Goal: Information Seeking & Learning: Learn about a topic

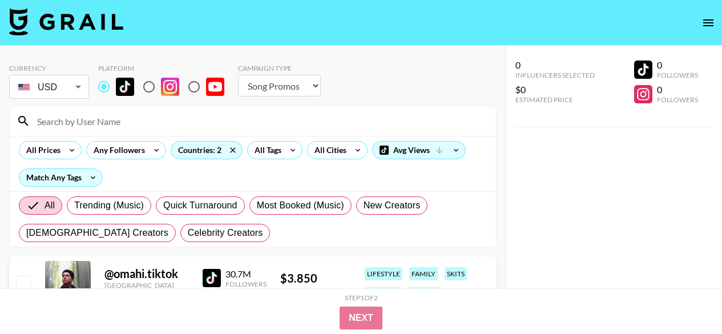
select select "Song"
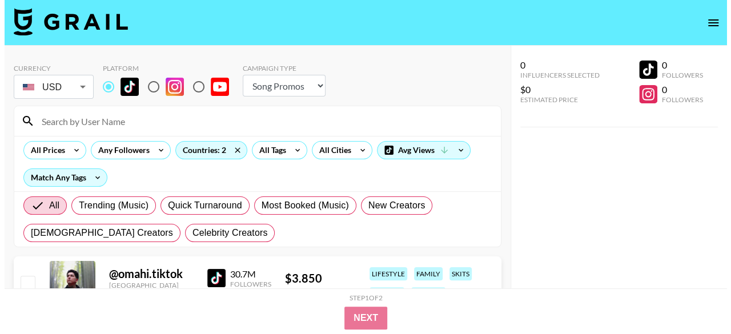
scroll to position [33, 0]
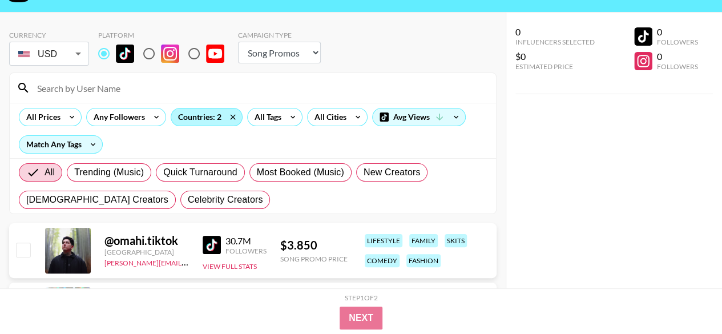
click at [206, 119] on div "Countries: 2" at bounding box center [206, 117] width 71 height 17
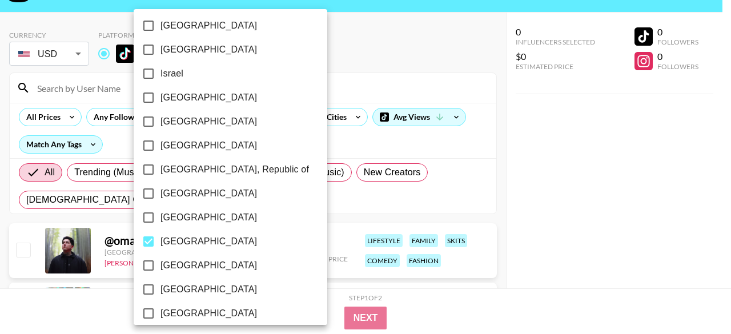
scroll to position [513, 0]
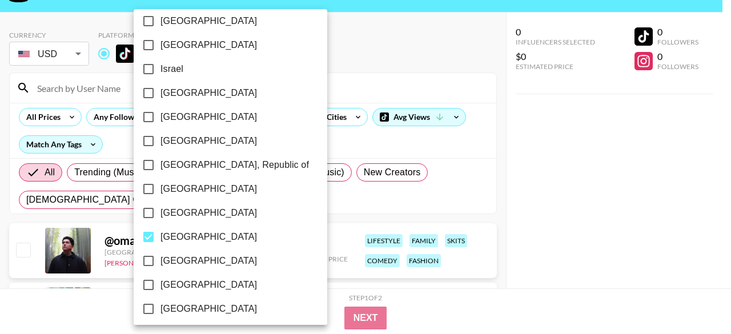
click at [177, 236] on span "[GEOGRAPHIC_DATA]" at bounding box center [208, 237] width 97 height 14
click at [160, 236] on input "[GEOGRAPHIC_DATA]" at bounding box center [148, 237] width 24 height 24
checkbox input "false"
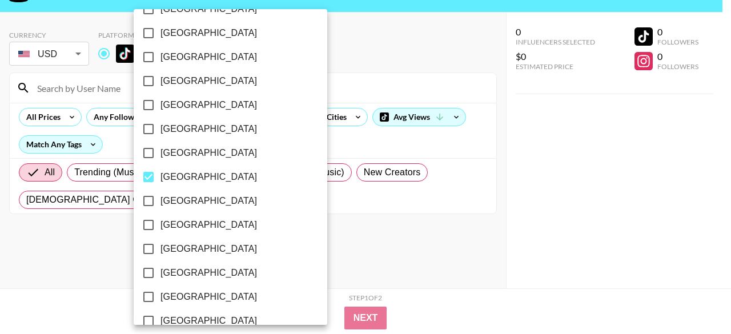
scroll to position [734, 0]
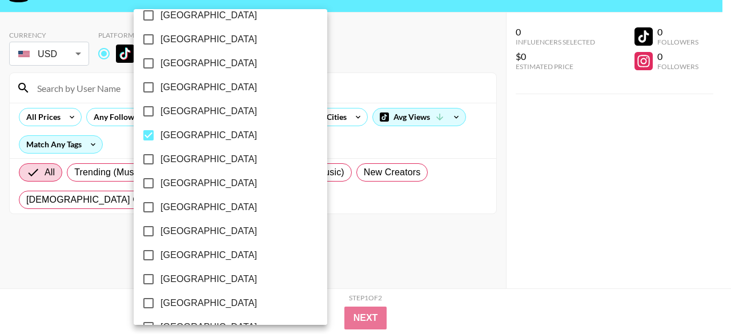
click at [164, 132] on span "[GEOGRAPHIC_DATA]" at bounding box center [208, 135] width 97 height 14
click at [160, 132] on input "[GEOGRAPHIC_DATA]" at bounding box center [148, 135] width 24 height 24
checkbox input "false"
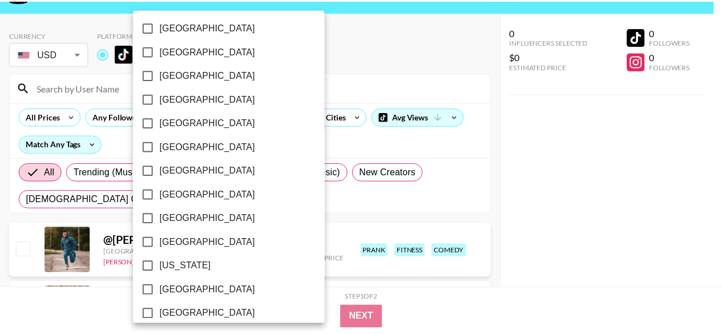
scroll to position [170, 0]
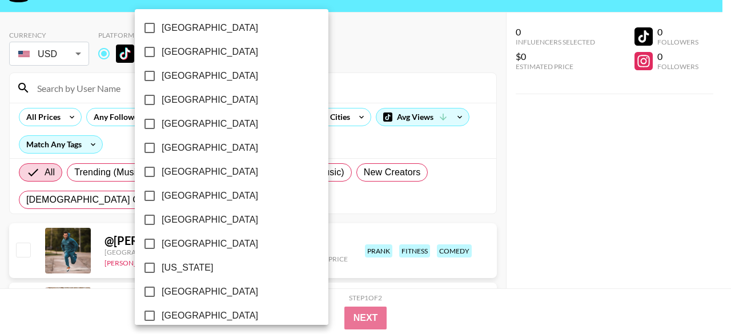
click at [174, 75] on span "[GEOGRAPHIC_DATA]" at bounding box center [210, 76] width 97 height 14
click at [162, 75] on input "[GEOGRAPHIC_DATA]" at bounding box center [150, 76] width 24 height 24
checkbox input "true"
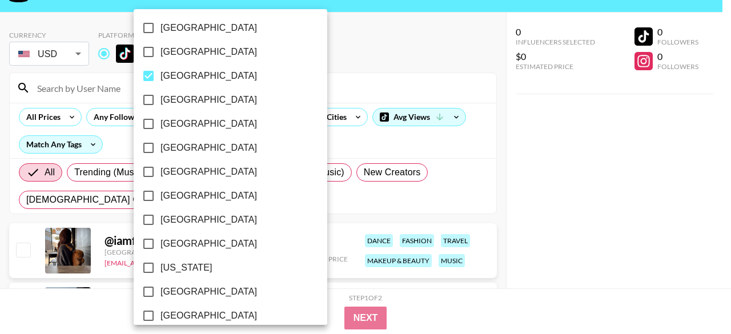
click at [329, 76] on div at bounding box center [365, 167] width 731 height 334
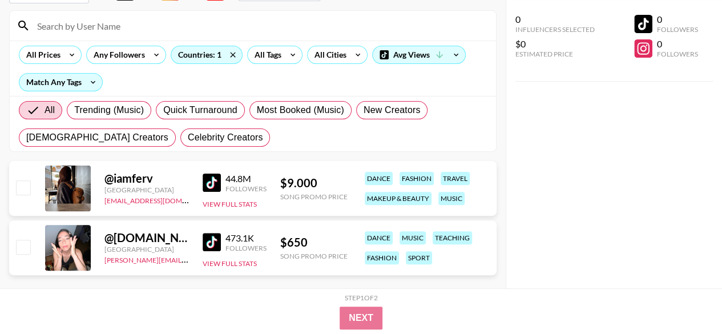
scroll to position [113, 0]
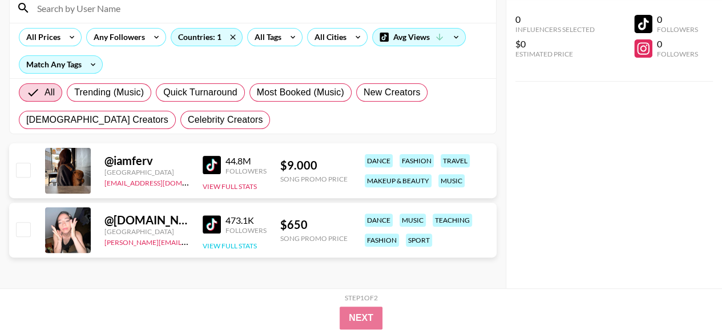
click at [254, 243] on button "View Full Stats" at bounding box center [230, 246] width 54 height 9
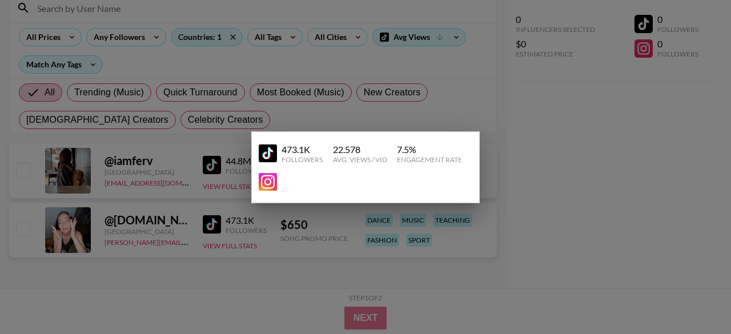
click at [249, 275] on div at bounding box center [365, 167] width 731 height 334
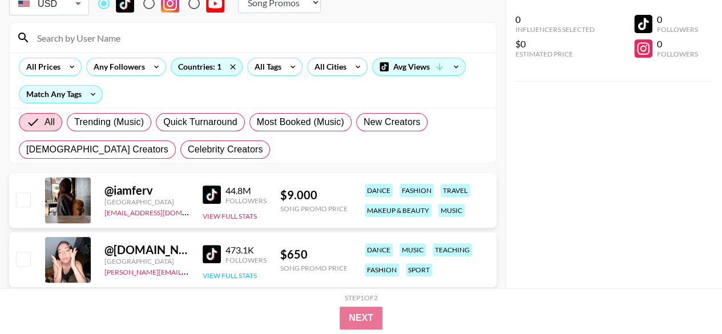
scroll to position [65, 0]
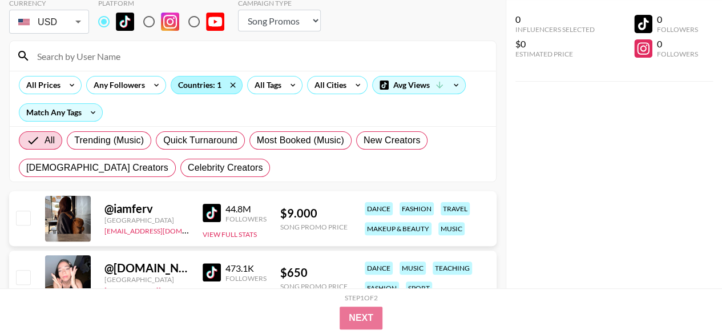
click at [188, 82] on div "Countries: 1" at bounding box center [206, 85] width 71 height 17
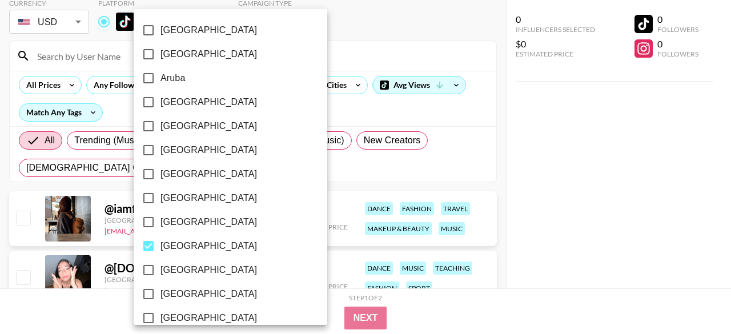
click at [190, 57] on span "[GEOGRAPHIC_DATA]" at bounding box center [208, 54] width 97 height 14
click at [160, 57] on input "[GEOGRAPHIC_DATA]" at bounding box center [148, 54] width 24 height 24
checkbox input "true"
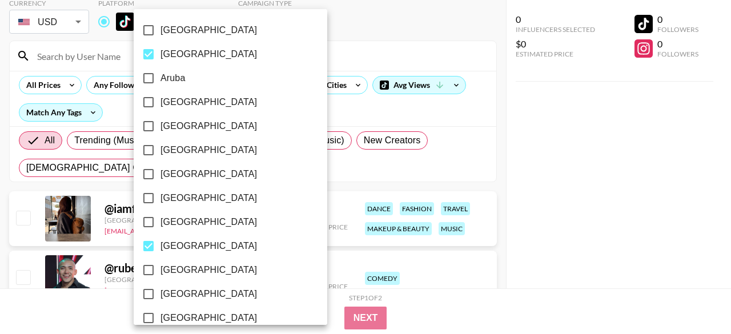
click at [174, 243] on span "[GEOGRAPHIC_DATA]" at bounding box center [208, 246] width 97 height 14
click at [160, 243] on input "[GEOGRAPHIC_DATA]" at bounding box center [148, 246] width 24 height 24
checkbox input "false"
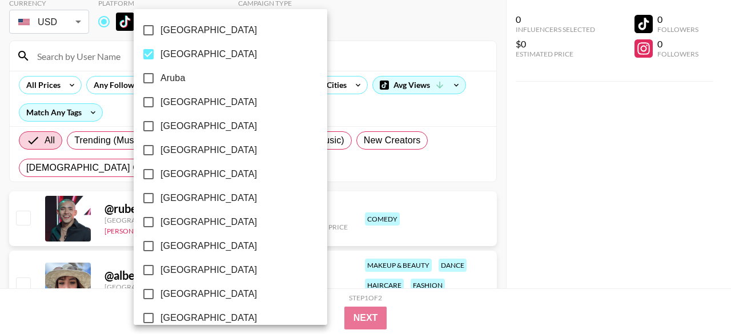
click at [323, 182] on div at bounding box center [365, 167] width 731 height 334
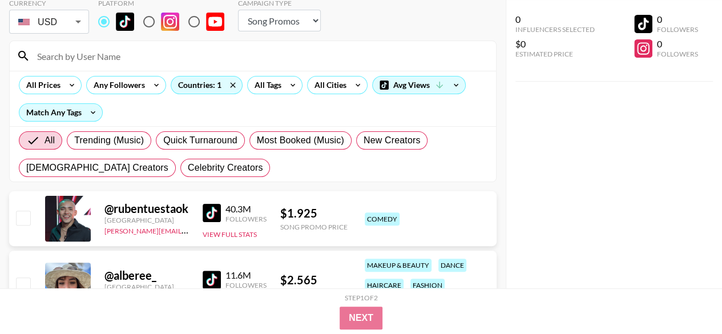
scroll to position [77, 0]
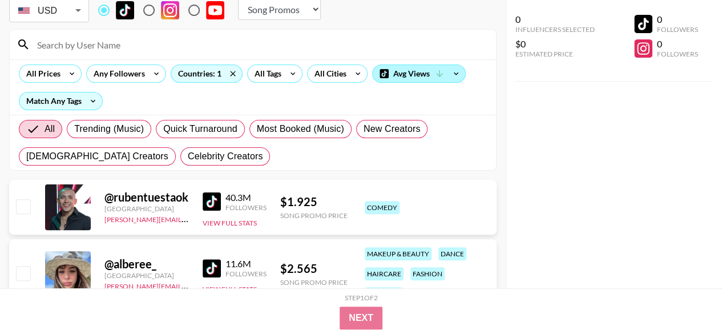
click at [439, 72] on icon at bounding box center [440, 74] width 10 height 10
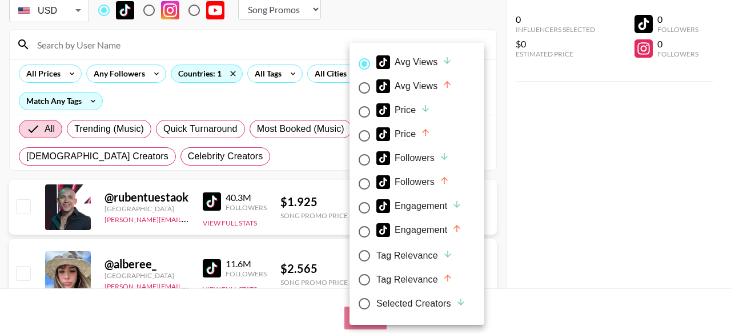
click at [451, 202] on div "Engagement" at bounding box center [419, 206] width 86 height 14
click at [376, 202] on input "Engagement" at bounding box center [364, 208] width 24 height 24
radio input "true"
radio input "false"
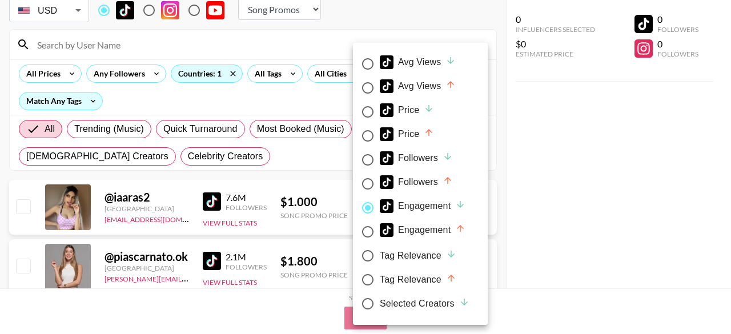
click at [282, 152] on div at bounding box center [365, 167] width 731 height 334
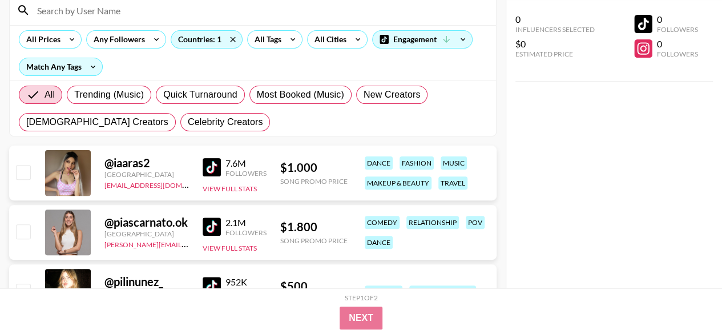
scroll to position [111, 0]
click at [234, 185] on button "View Full Stats" at bounding box center [230, 188] width 54 height 9
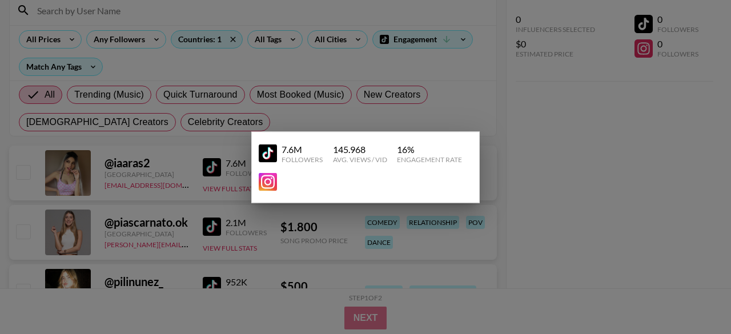
click at [555, 229] on div at bounding box center [365, 167] width 731 height 334
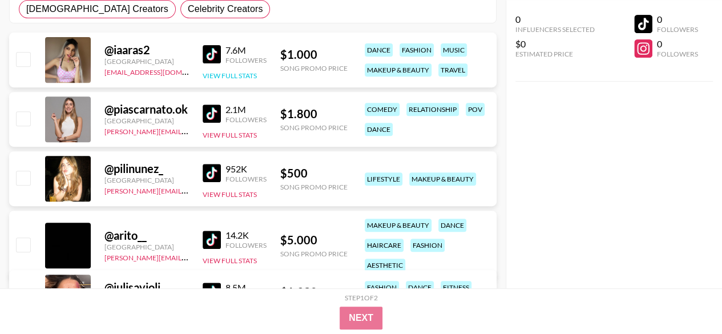
scroll to position [224, 0]
drag, startPoint x: 148, startPoint y: 47, endPoint x: 103, endPoint y: 47, distance: 44.5
click at [103, 47] on div "@ iaaras2 [GEOGRAPHIC_DATA] [EMAIL_ADDRESS][DOMAIN_NAME] 7.6M Followers View Fu…" at bounding box center [253, 60] width 488 height 55
copy div "@ iaaras2"
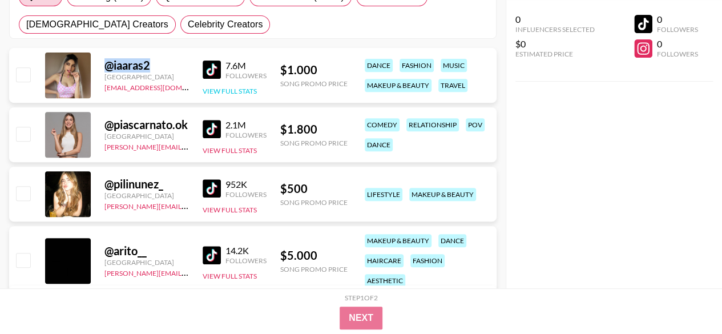
scroll to position [209, 0]
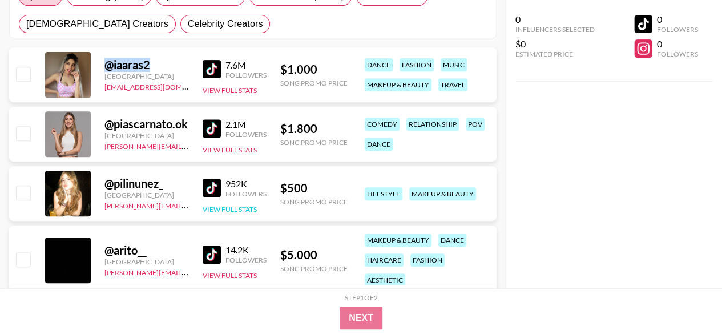
click at [243, 207] on button "View Full Stats" at bounding box center [230, 209] width 54 height 9
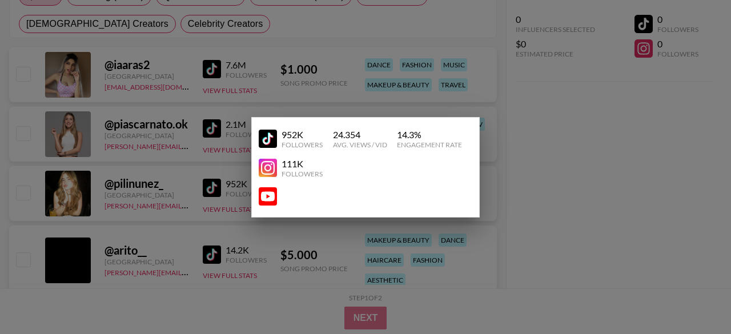
click at [525, 146] on div at bounding box center [365, 167] width 731 height 334
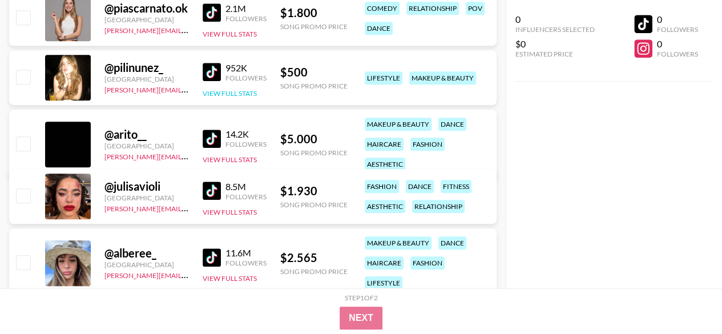
scroll to position [326, 0]
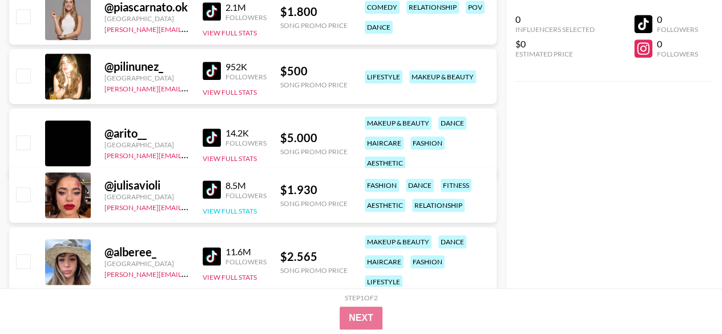
click at [248, 210] on button "View Full Stats" at bounding box center [230, 211] width 54 height 9
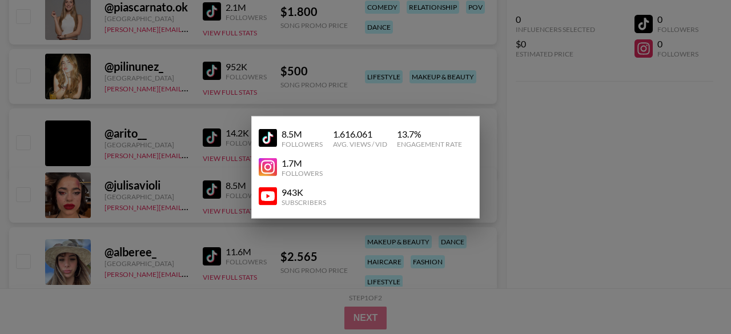
click at [310, 204] on div "Subscribers" at bounding box center [304, 202] width 45 height 9
click at [570, 245] on div at bounding box center [365, 167] width 731 height 334
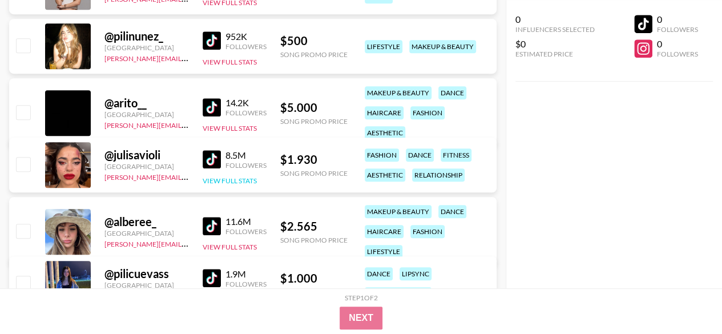
scroll to position [357, 0]
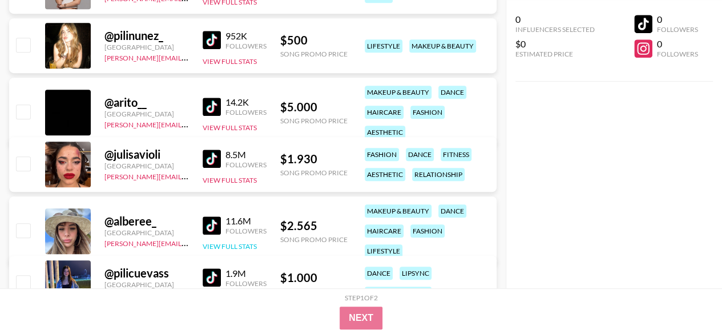
click at [225, 242] on button "View Full Stats" at bounding box center [230, 246] width 54 height 9
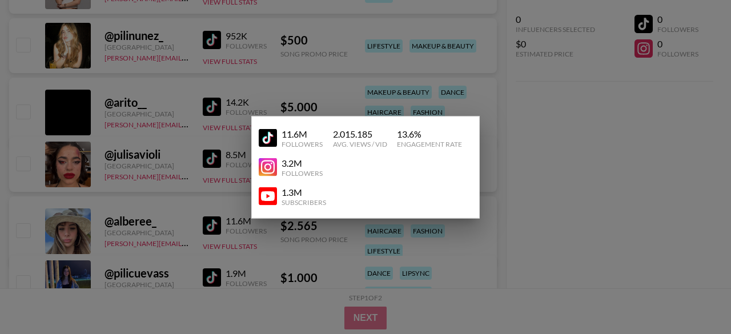
click at [571, 213] on div at bounding box center [365, 167] width 731 height 334
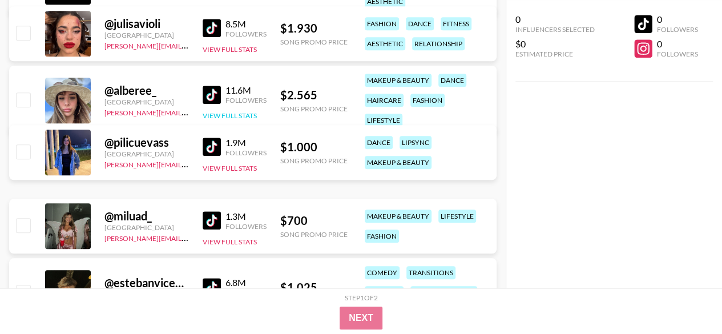
scroll to position [489, 0]
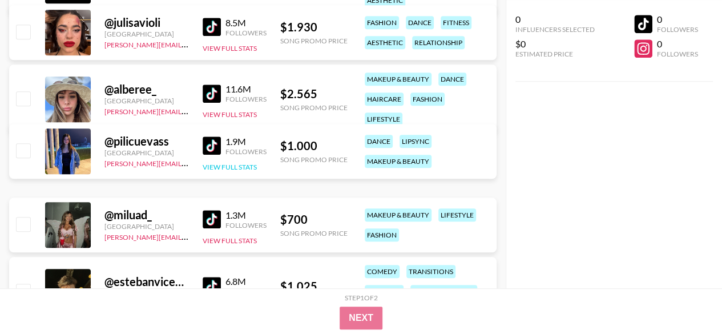
click at [244, 165] on button "View Full Stats" at bounding box center [230, 167] width 54 height 9
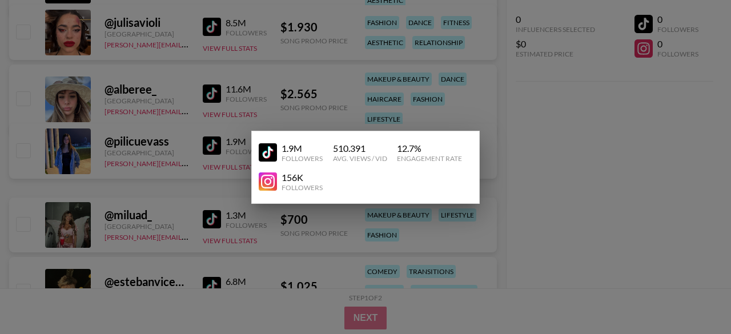
click at [535, 223] on div at bounding box center [365, 167] width 731 height 334
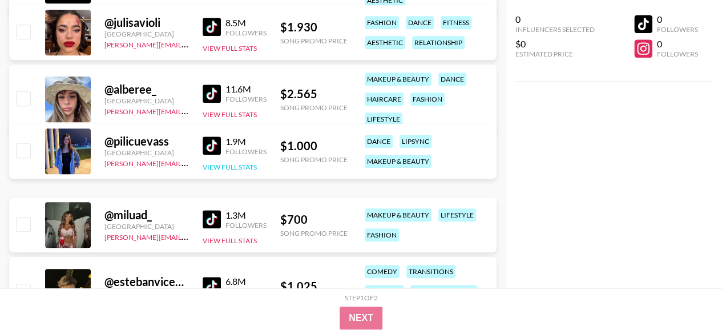
click at [226, 165] on button "View Full Stats" at bounding box center [230, 167] width 54 height 9
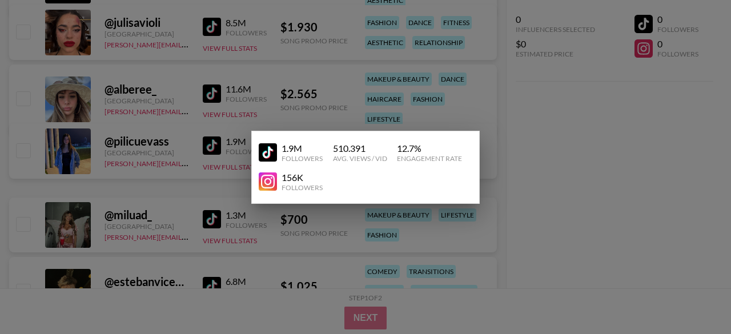
click at [215, 176] on div at bounding box center [365, 167] width 731 height 334
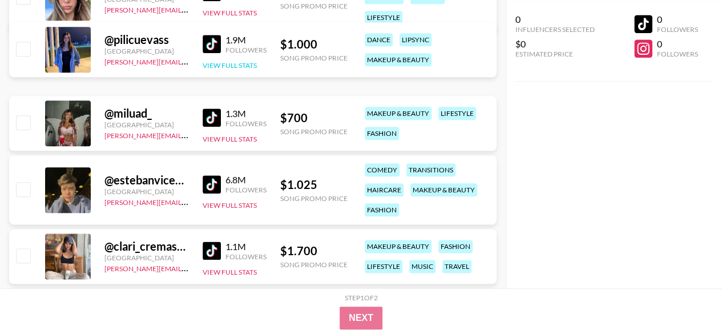
scroll to position [591, 0]
click at [227, 136] on button "View Full Stats" at bounding box center [230, 138] width 54 height 9
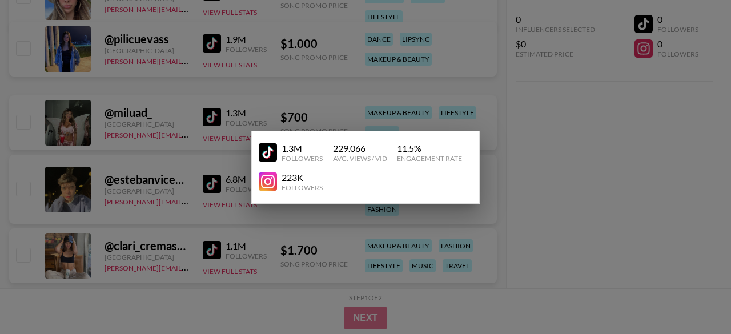
click at [549, 192] on div at bounding box center [365, 167] width 731 height 334
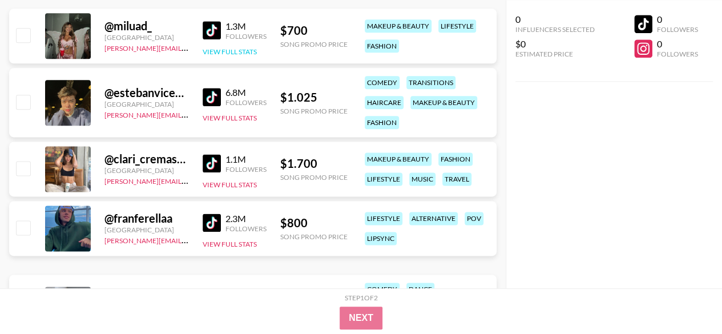
scroll to position [678, 0]
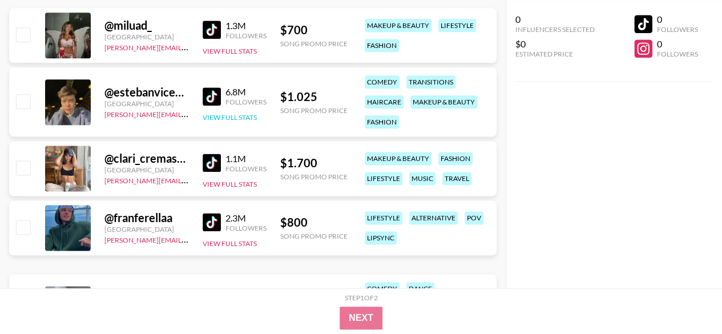
click at [243, 116] on button "View Full Stats" at bounding box center [230, 117] width 54 height 9
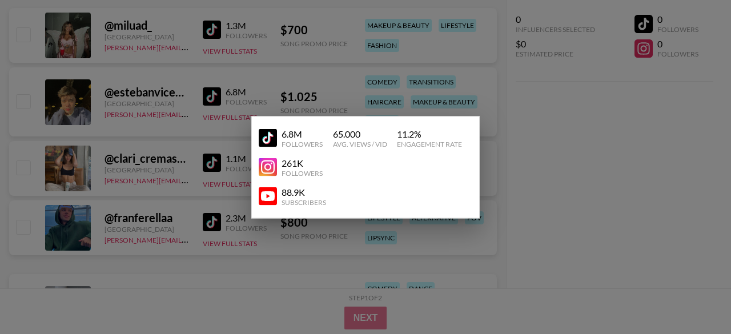
click at [204, 96] on div at bounding box center [365, 167] width 731 height 334
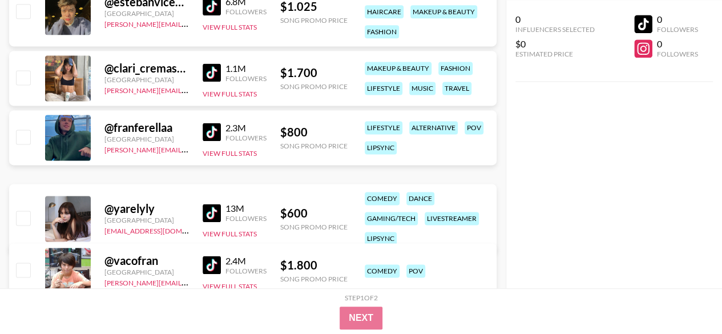
scroll to position [769, 0]
click at [224, 149] on button "View Full Stats" at bounding box center [230, 152] width 54 height 9
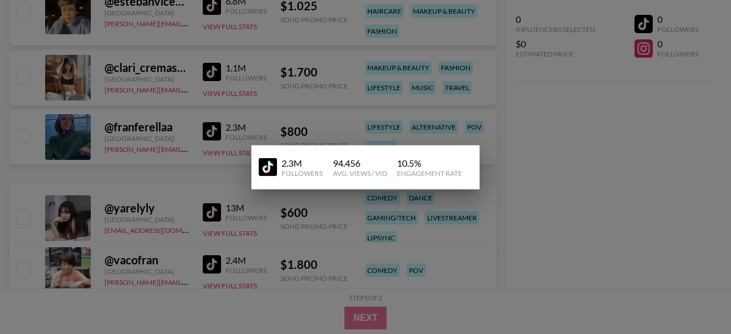
click at [216, 168] on div at bounding box center [365, 167] width 731 height 334
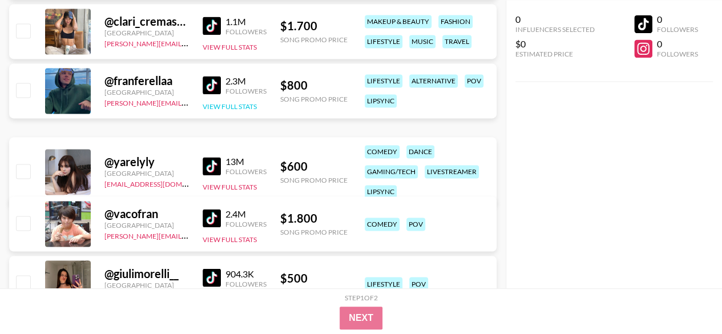
scroll to position [816, 0]
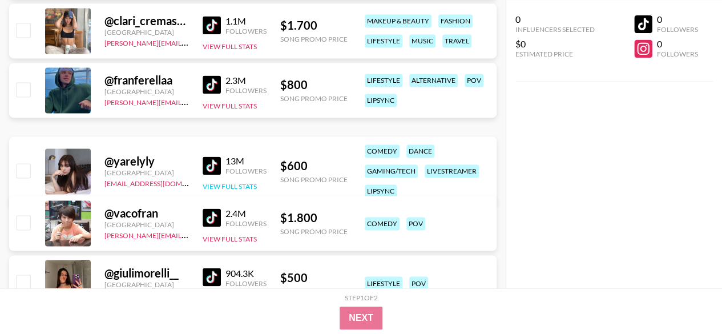
click at [243, 188] on button "View Full Stats" at bounding box center [230, 186] width 54 height 9
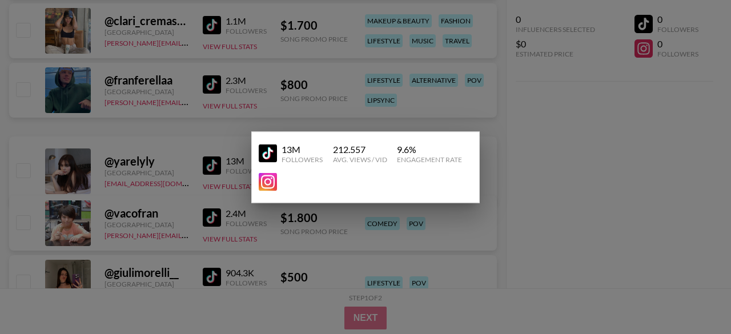
drag, startPoint x: 215, startPoint y: 163, endPoint x: 190, endPoint y: 164, distance: 24.6
click at [190, 164] on div at bounding box center [365, 167] width 731 height 334
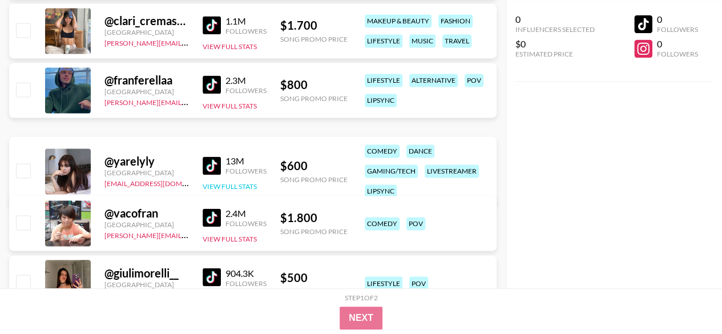
click at [241, 189] on button "View Full Stats" at bounding box center [230, 186] width 54 height 9
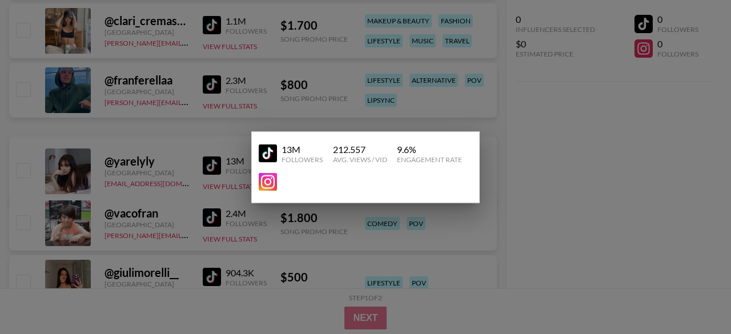
click at [549, 241] on div at bounding box center [365, 167] width 731 height 334
